Goal: Task Accomplishment & Management: Manage account settings

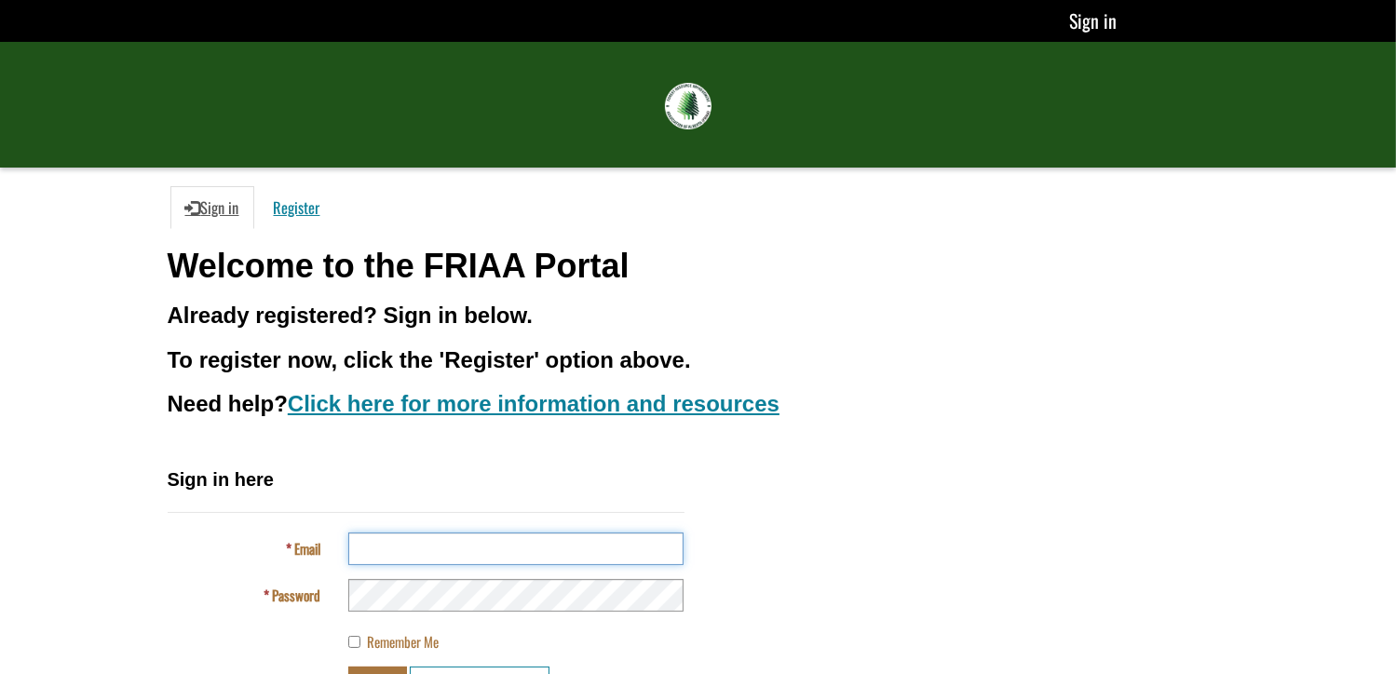
click at [406, 546] on input "Email" at bounding box center [515, 549] width 335 height 33
type input "**********"
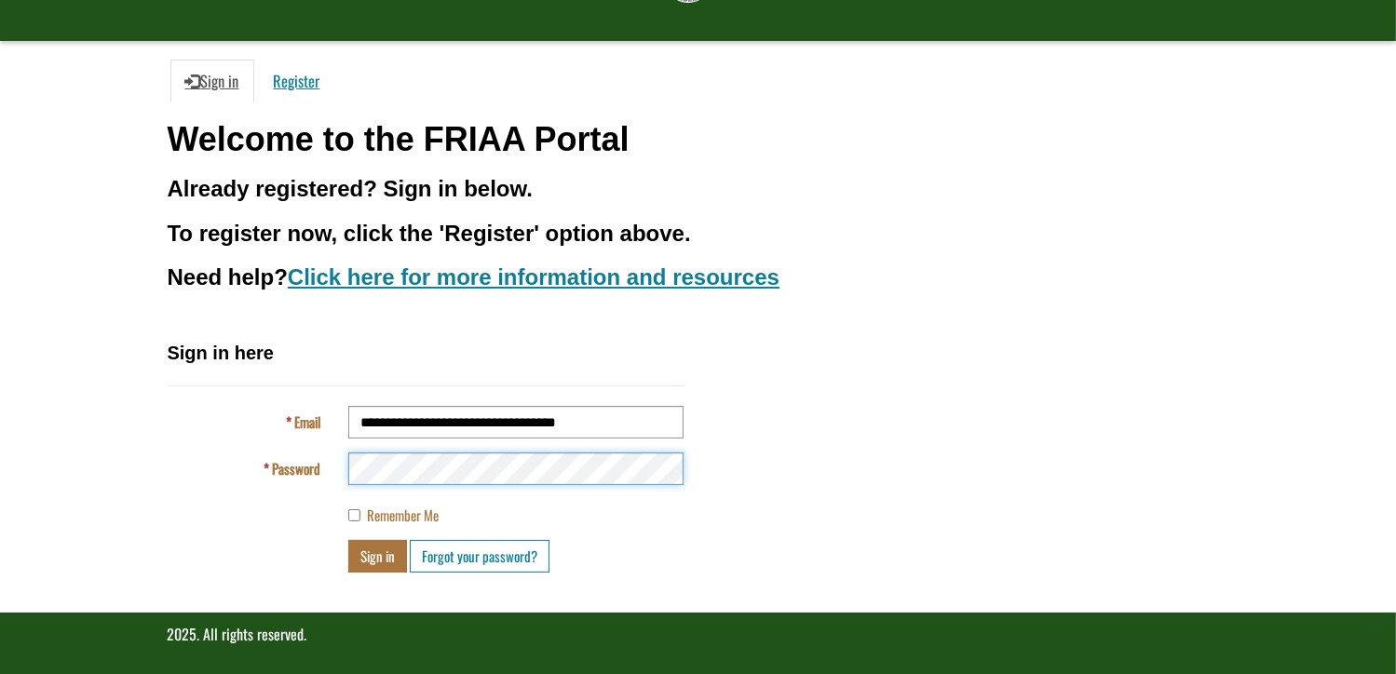
scroll to position [130, 0]
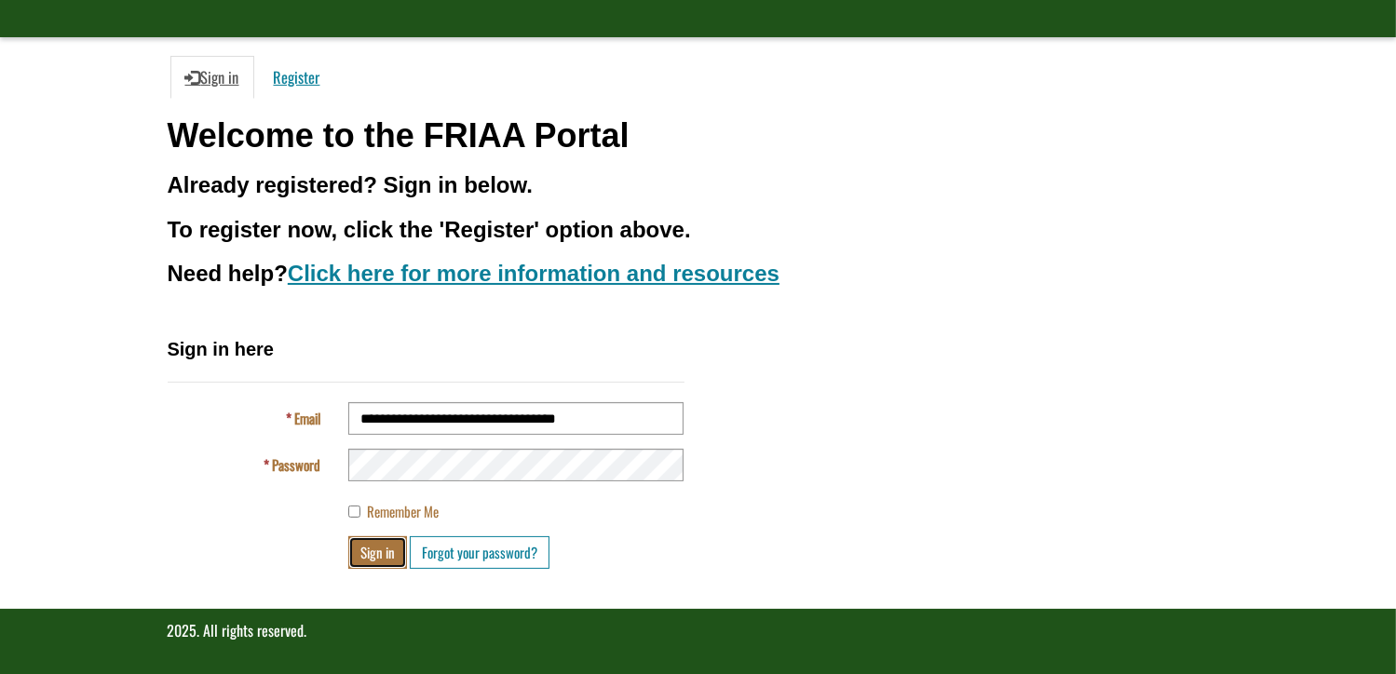
click at [386, 549] on button "Sign in" at bounding box center [377, 552] width 59 height 33
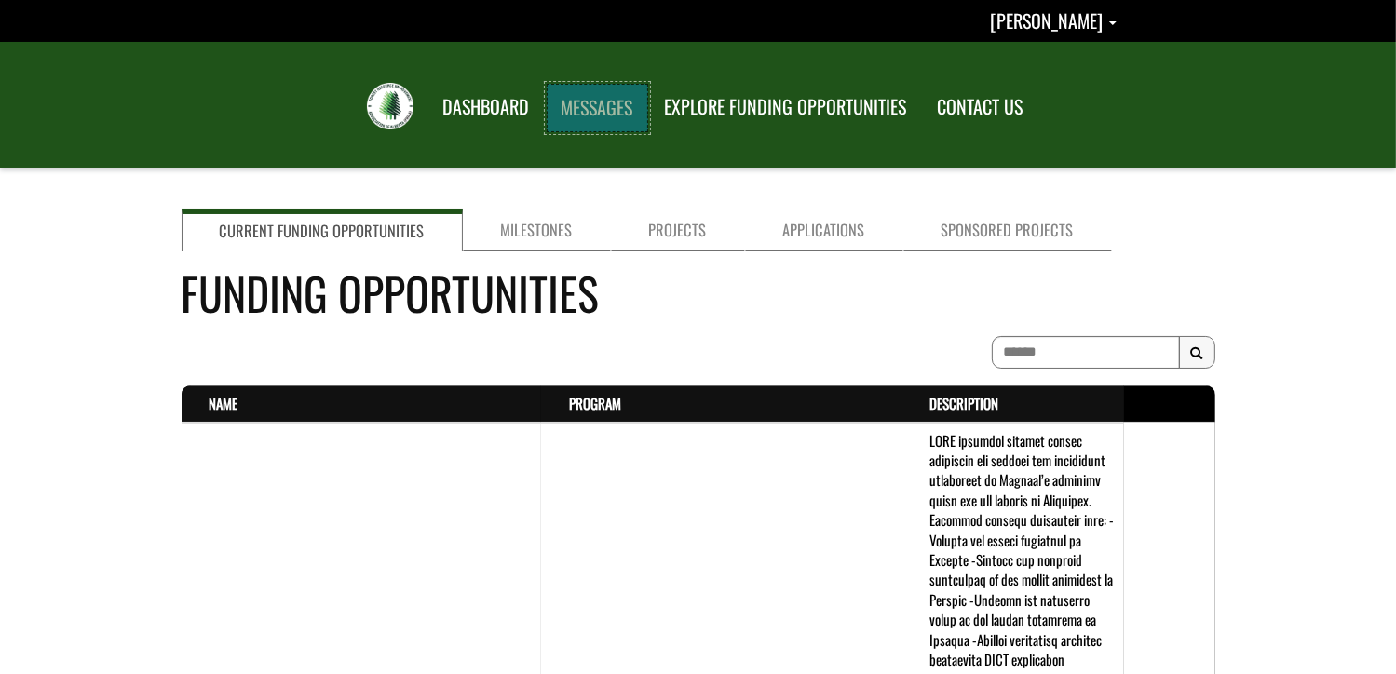
click at [631, 102] on link "MESSAGES" at bounding box center [598, 108] width 102 height 48
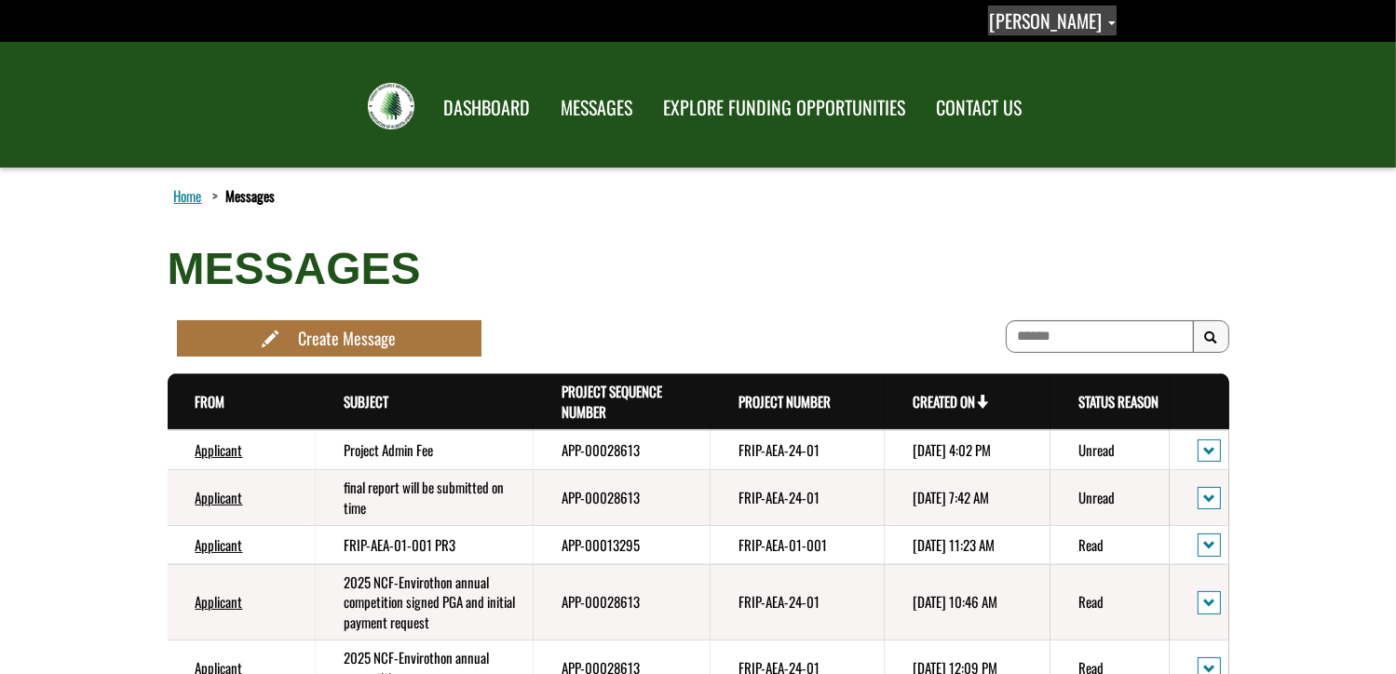
click at [1003, 18] on span "[PERSON_NAME]" at bounding box center [1045, 21] width 113 height 28
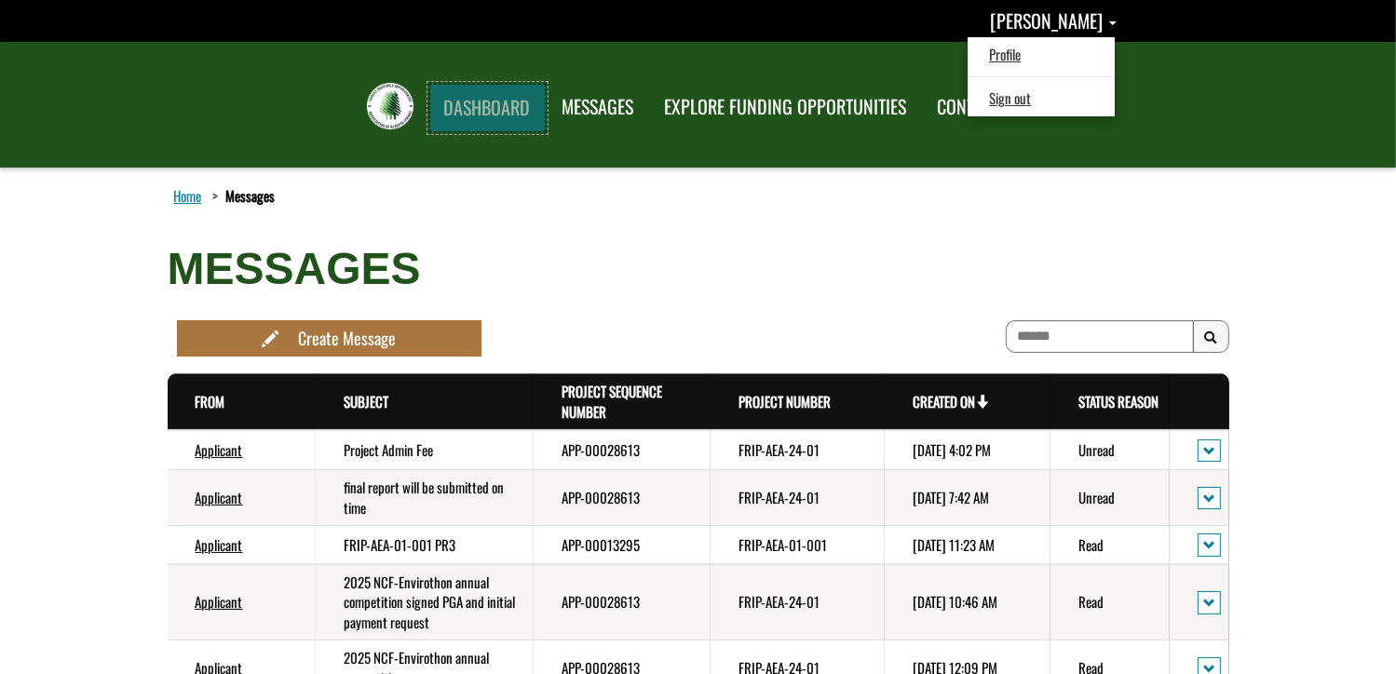
click at [508, 96] on link "DASHBOARD" at bounding box center [487, 108] width 116 height 48
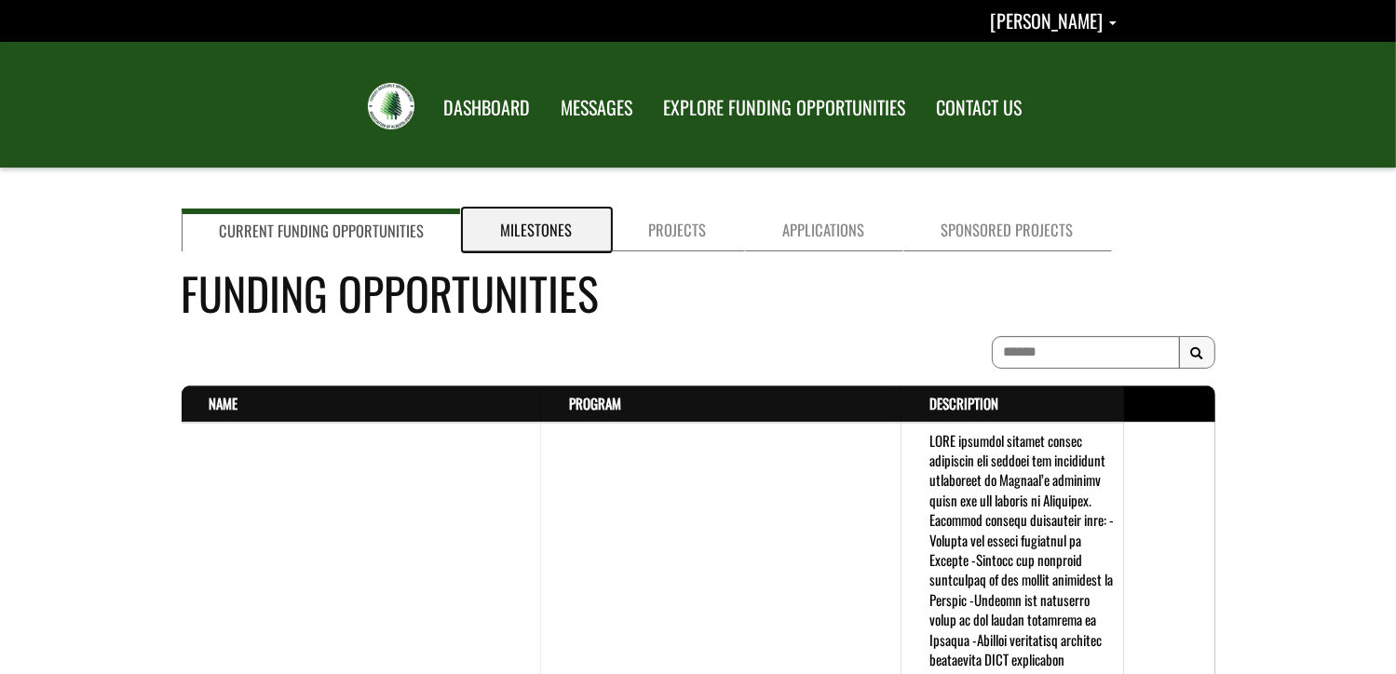
click at [535, 237] on link "Milestones" at bounding box center [537, 230] width 148 height 43
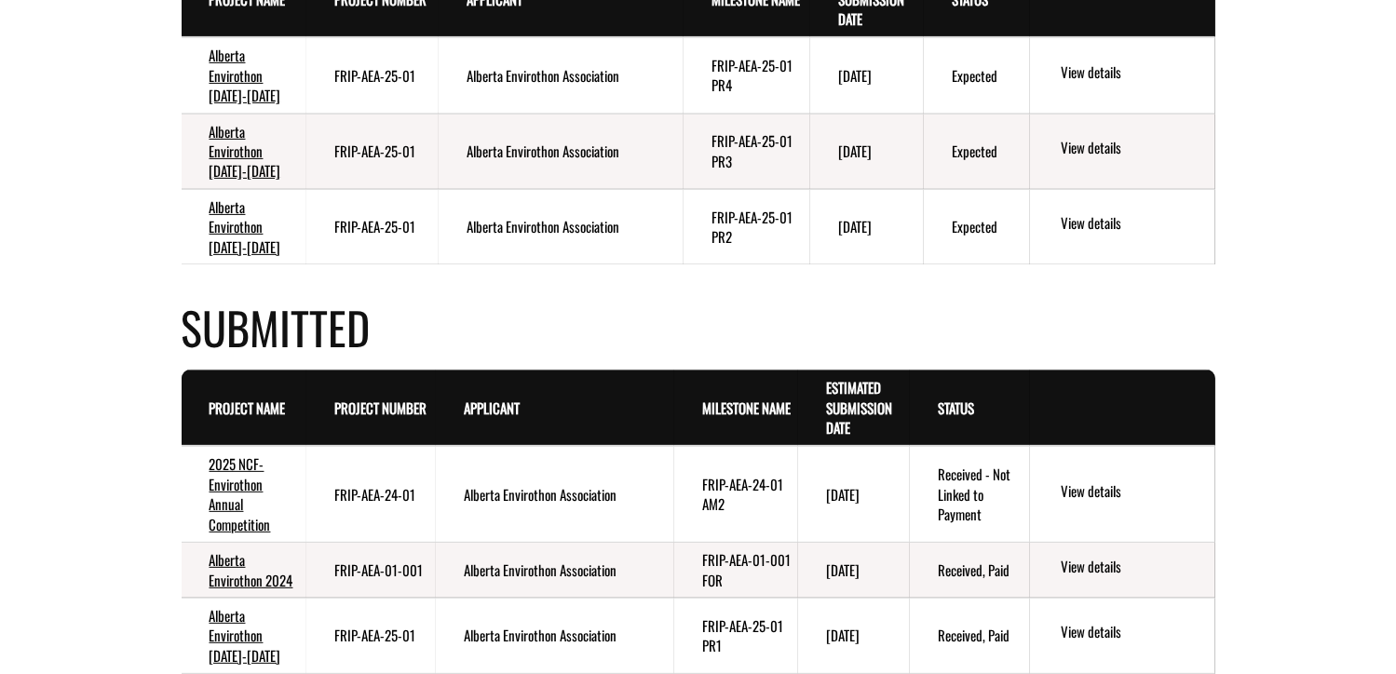
scroll to position [652, 0]
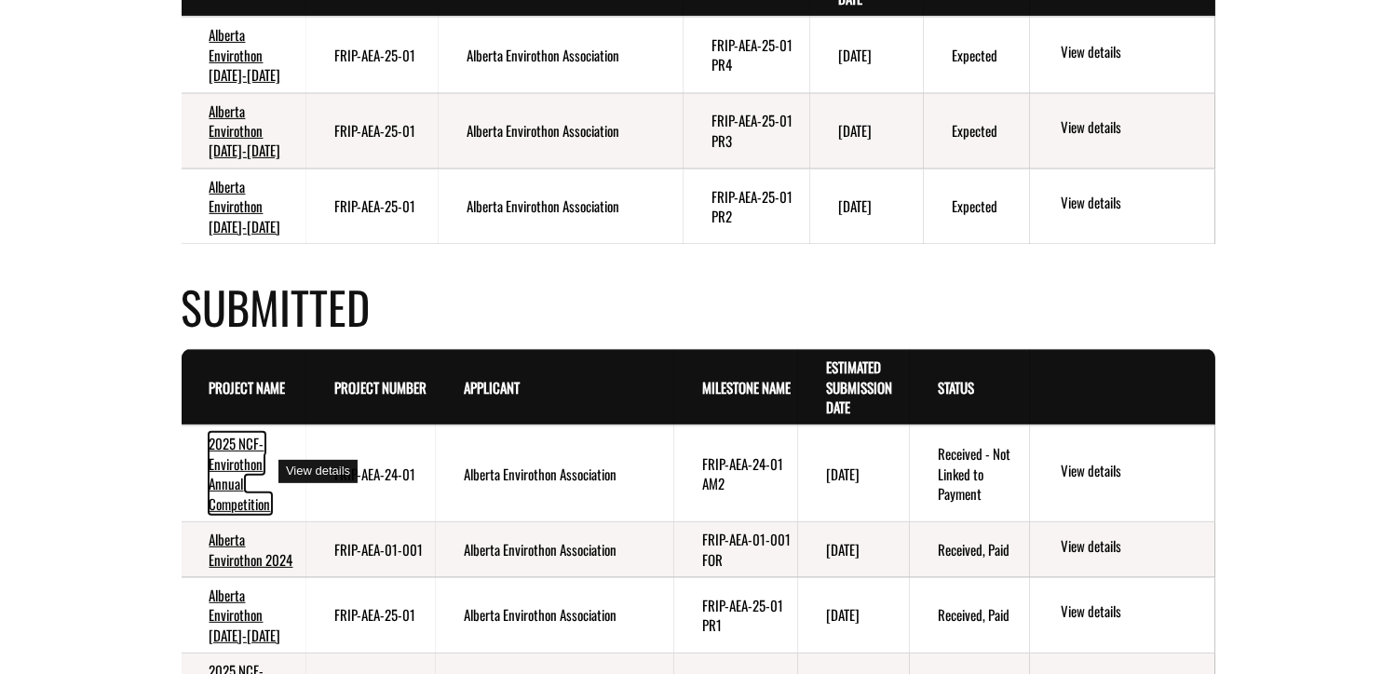
click at [240, 457] on link "2025 NCF-Envirothon Annual Competition" at bounding box center [240, 473] width 61 height 80
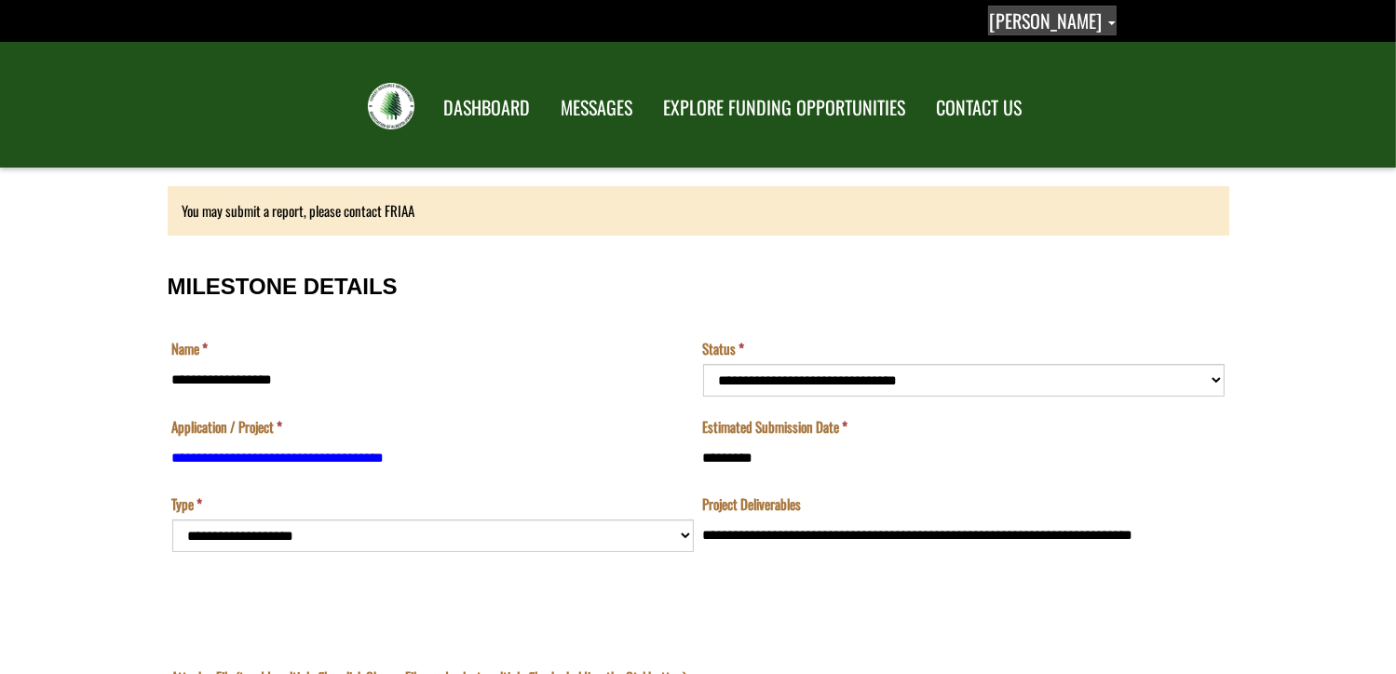
click at [989, 10] on span "[PERSON_NAME]" at bounding box center [1045, 21] width 113 height 28
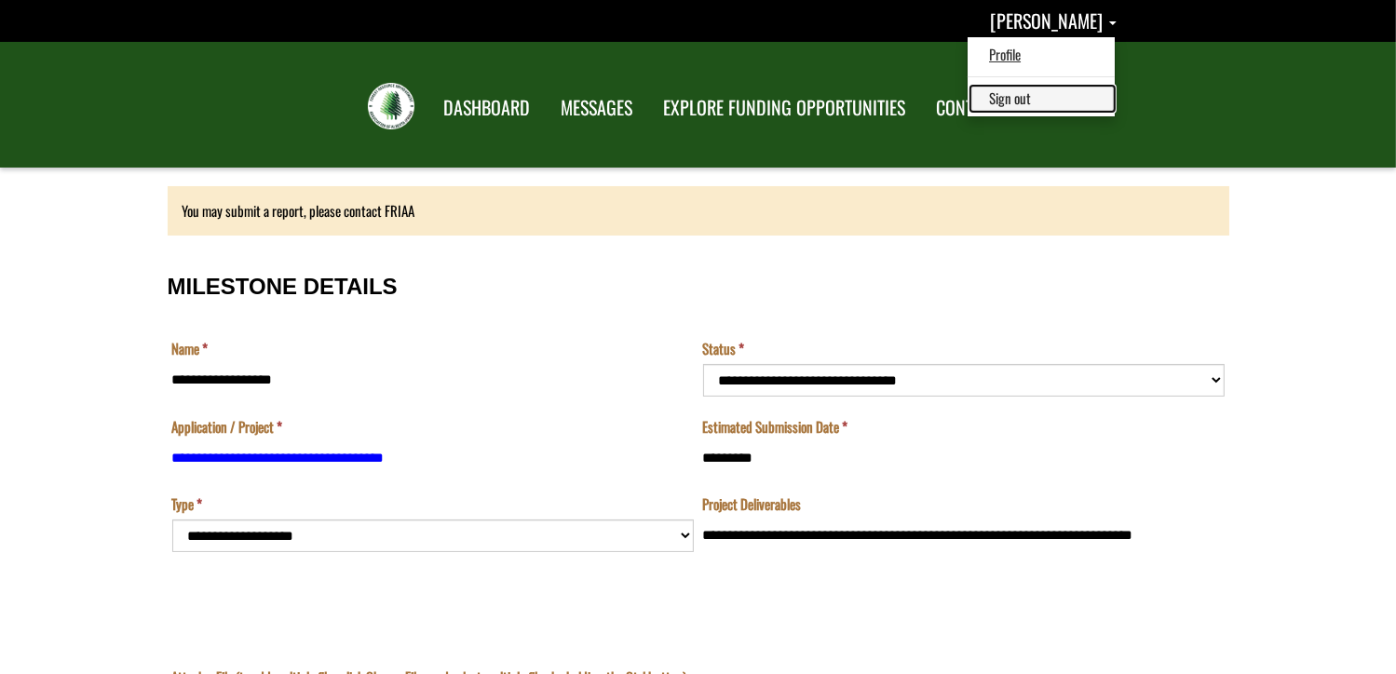
click at [1006, 99] on link "Sign out" at bounding box center [1042, 98] width 144 height 25
